Goal: Information Seeking & Learning: Check status

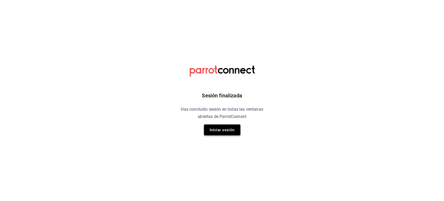
click at [217, 131] on button "Iniciar sesión" at bounding box center [222, 129] width 36 height 11
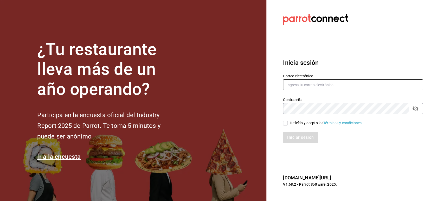
click at [312, 87] on input "text" at bounding box center [353, 84] width 140 height 11
paste input "fuegoymar@brasassteak.com"
type input "fuegoymar@brasassteak.com"
click at [288, 123] on span "He leído y acepto los Términos y condiciones." at bounding box center [325, 122] width 75 height 5
click at [288, 123] on input "He leído y acepto los Términos y condiciones." at bounding box center [285, 123] width 5 height 5
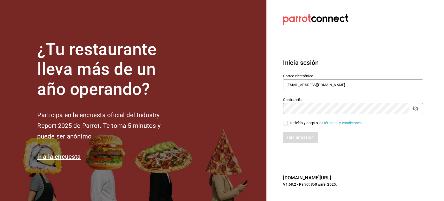
checkbox input "true"
click at [295, 134] on button "Iniciar sesión" at bounding box center [300, 137] width 35 height 11
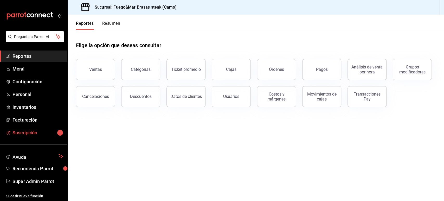
click at [30, 129] on span "Suscripción" at bounding box center [37, 132] width 51 height 7
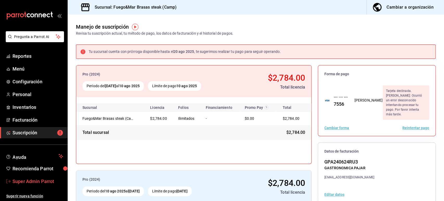
click at [34, 183] on span "Super Admin Parrot" at bounding box center [37, 181] width 51 height 7
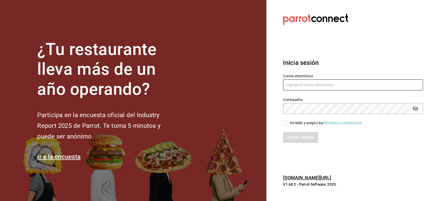
click at [320, 80] on input "text" at bounding box center [353, 84] width 140 height 11
paste input "okai@cdmx.com"
type input "okai@cdmx.com"
click at [289, 124] on span "He leído y acepto los Términos y condiciones." at bounding box center [325, 122] width 75 height 5
click at [288, 124] on input "He leído y acepto los Términos y condiciones." at bounding box center [285, 123] width 5 height 5
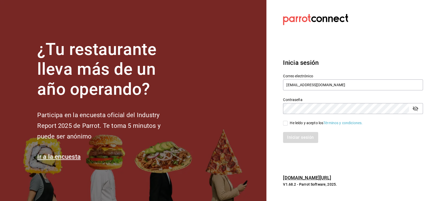
checkbox input "true"
click at [291, 137] on button "Iniciar sesión" at bounding box center [300, 137] width 35 height 11
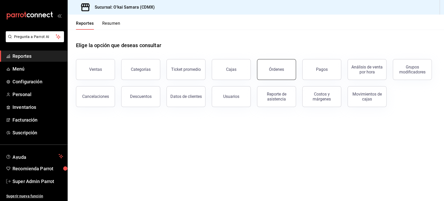
click at [286, 71] on button "Órdenes" at bounding box center [276, 69] width 39 height 21
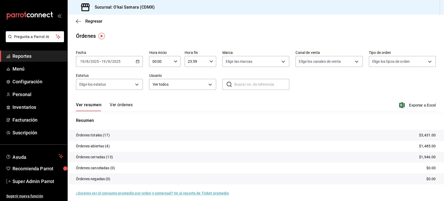
click at [136, 61] on icon "button" at bounding box center [138, 62] width 4 height 4
click at [106, 133] on span "Rango de fechas" at bounding box center [100, 135] width 40 height 5
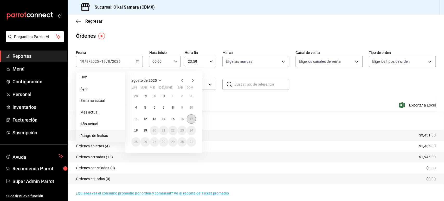
click at [191, 119] on abbr "17" at bounding box center [191, 119] width 3 height 4
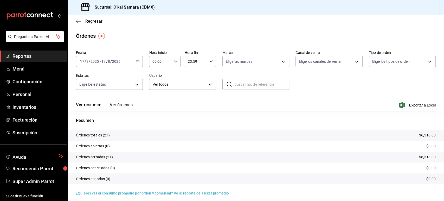
click at [121, 109] on button "Ver órdenes" at bounding box center [121, 106] width 23 height 9
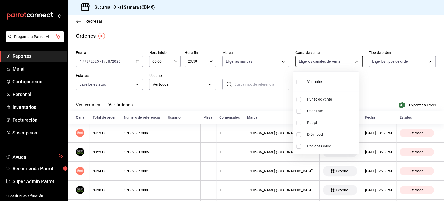
click at [339, 61] on body "Pregunta a Parrot AI Reportes Menú Configuración Personal Inventarios Facturaci…" at bounding box center [222, 100] width 444 height 201
click at [319, 100] on span "Punto de venta" at bounding box center [331, 98] width 49 height 5
type input "PARROT"
checkbox input "true"
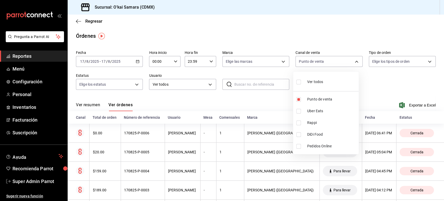
click at [270, 95] on div at bounding box center [222, 100] width 444 height 201
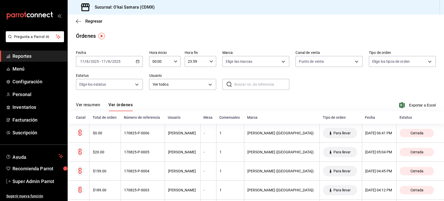
click at [137, 64] on div "[DATE] [DATE] - [DATE] [DATE]" at bounding box center [109, 61] width 67 height 11
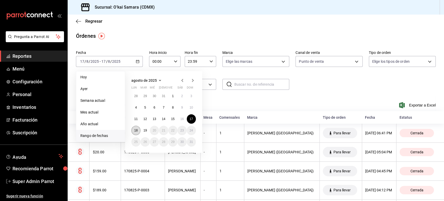
click at [133, 131] on button "18" at bounding box center [135, 130] width 9 height 9
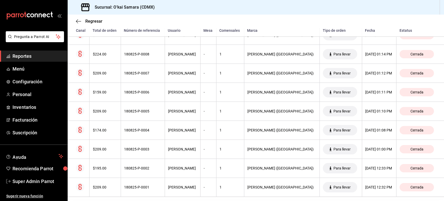
scroll to position [1175, 0]
